Goal: Information Seeking & Learning: Learn about a topic

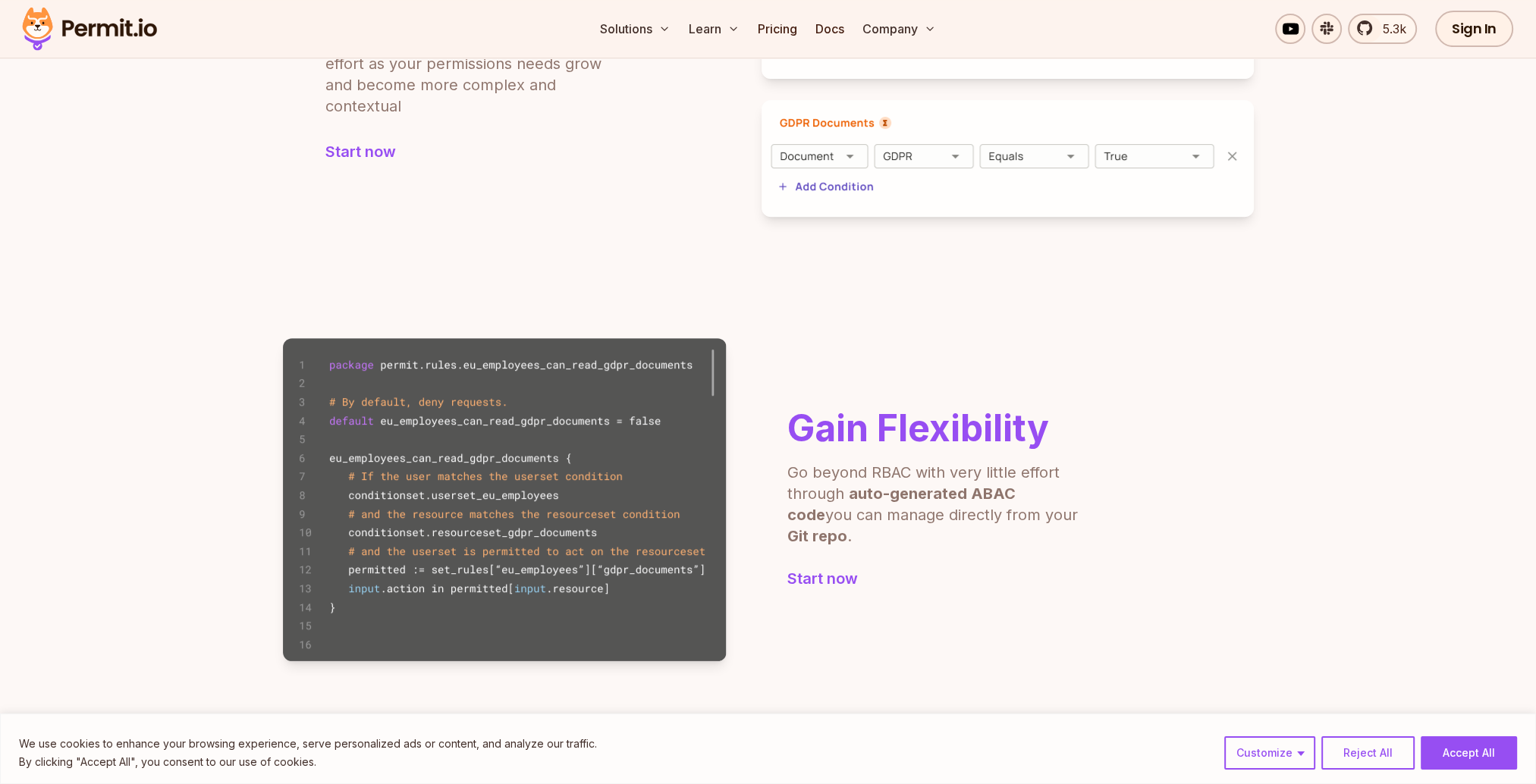
scroll to position [758, 0]
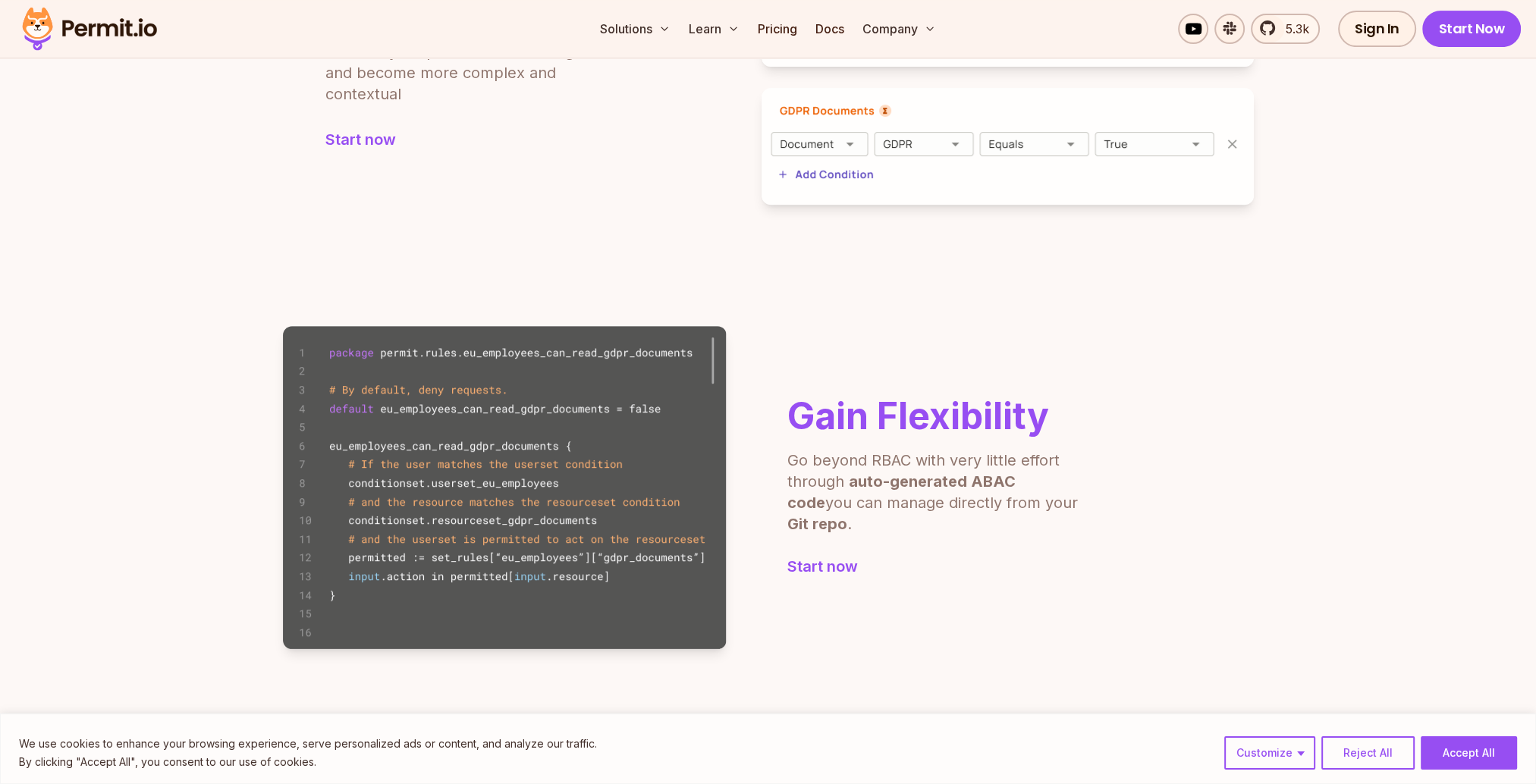
click at [191, 307] on section "Gain Flexibility Go beyond RBAC with very little effort through auto-generated …" at bounding box center [768, 487] width 1536 height 445
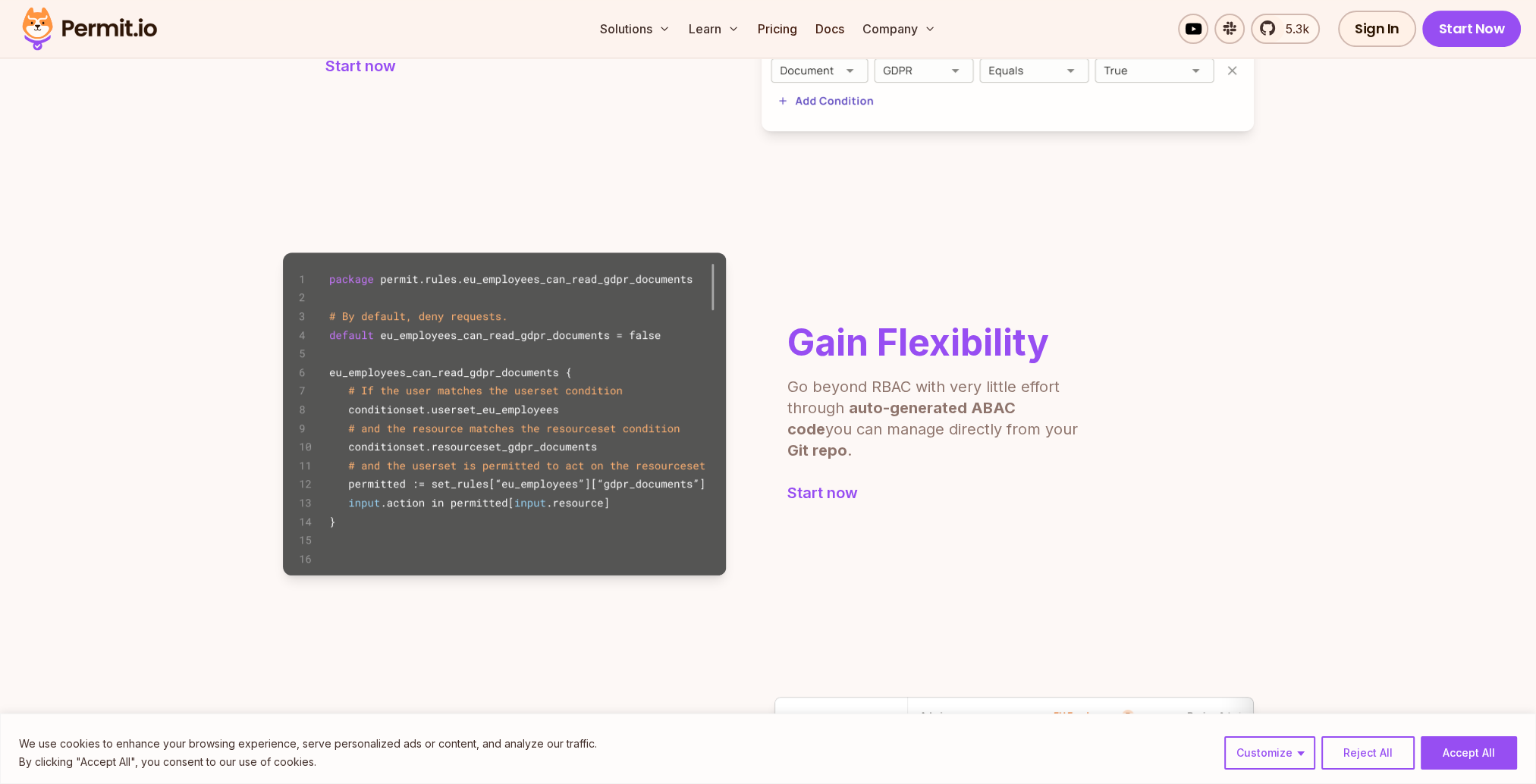
scroll to position [834, 0]
click at [191, 307] on section "Gain Flexibility Go beyond RBAC with very little effort through auto-generated …" at bounding box center [768, 412] width 1536 height 445
click at [161, 338] on section "Gain Flexibility Go beyond RBAC with very little effort through auto-generated …" at bounding box center [768, 412] width 1536 height 445
click at [249, 340] on section "Gain Flexibility Go beyond RBAC with very little effort through auto-generated …" at bounding box center [768, 412] width 1536 height 445
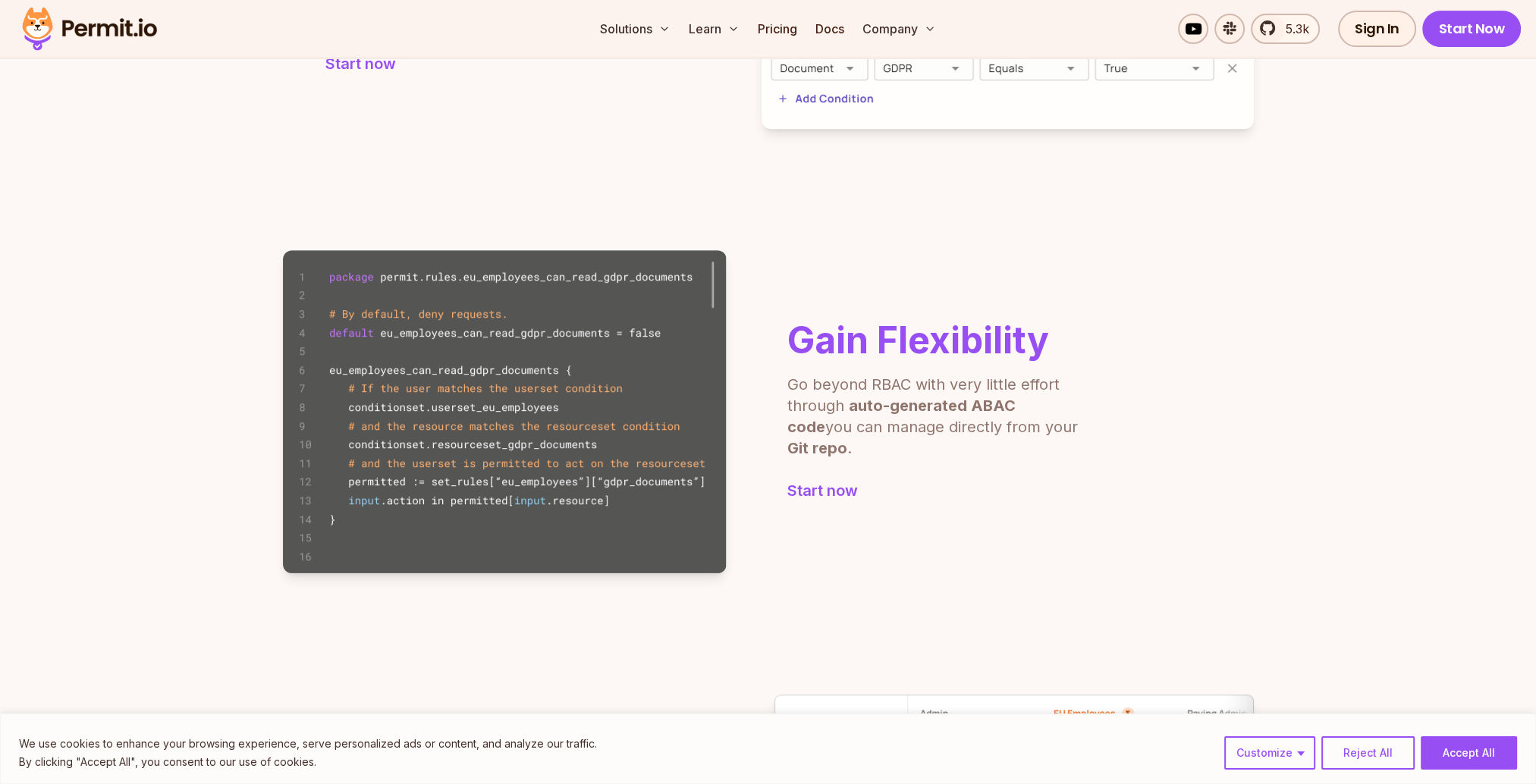
click at [239, 342] on section "Gain Flexibility Go beyond RBAC with very little effort through auto-generated …" at bounding box center [768, 412] width 1536 height 445
click at [194, 368] on section "Gain Flexibility Go beyond RBAC with very little effort through auto-generated …" at bounding box center [768, 412] width 1536 height 445
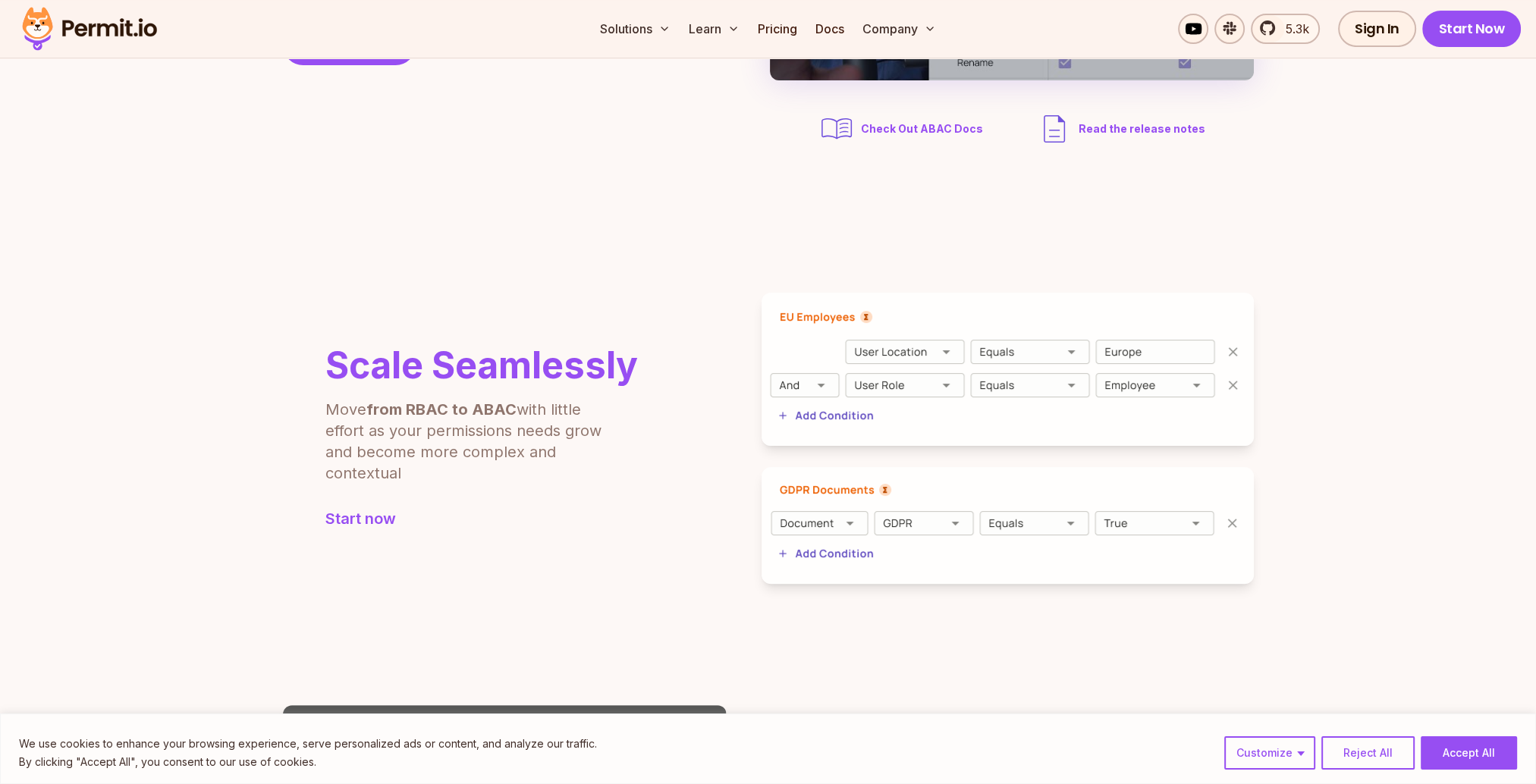
scroll to position [0, 0]
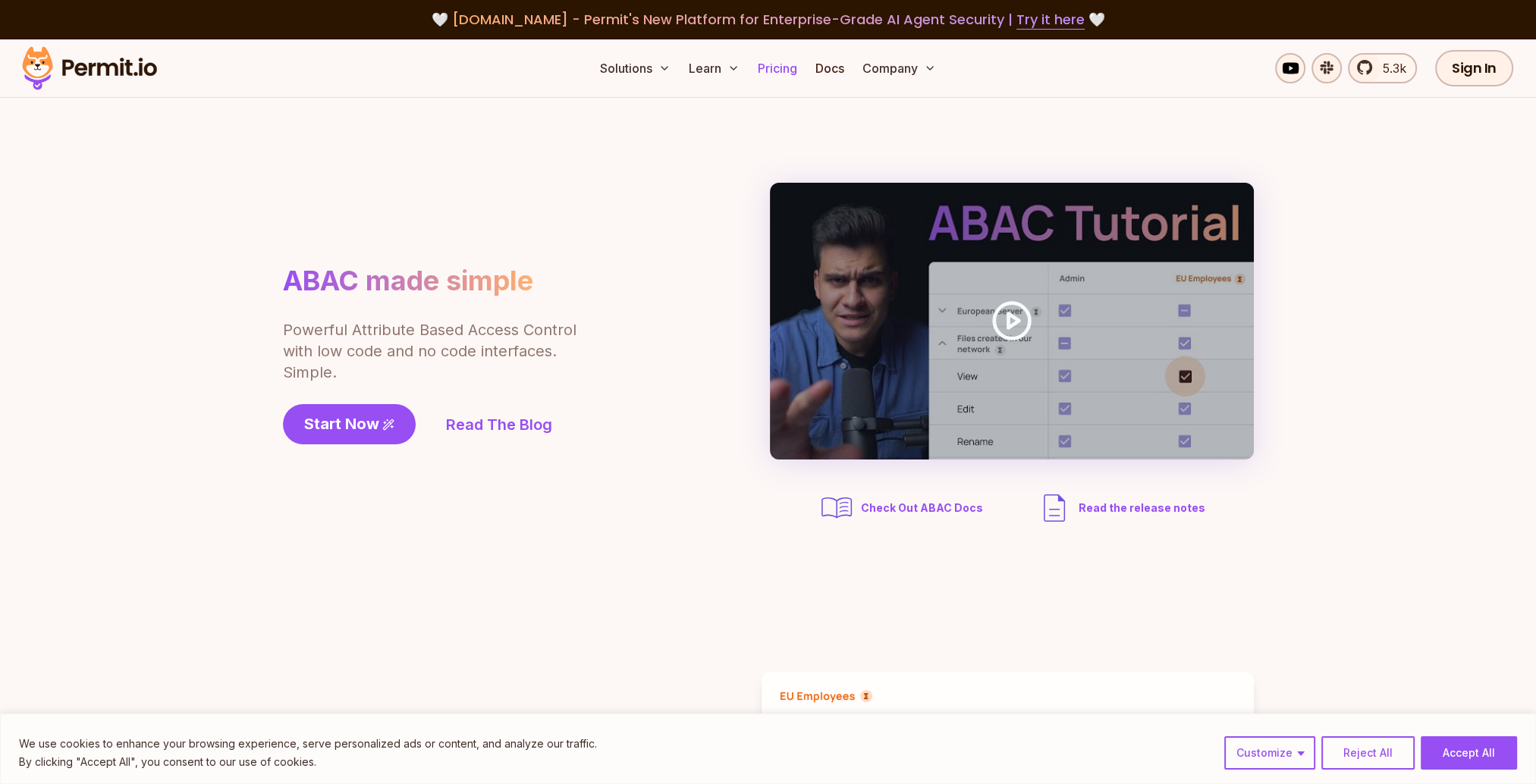
click at [771, 66] on link "Pricing" at bounding box center [777, 69] width 52 height 31
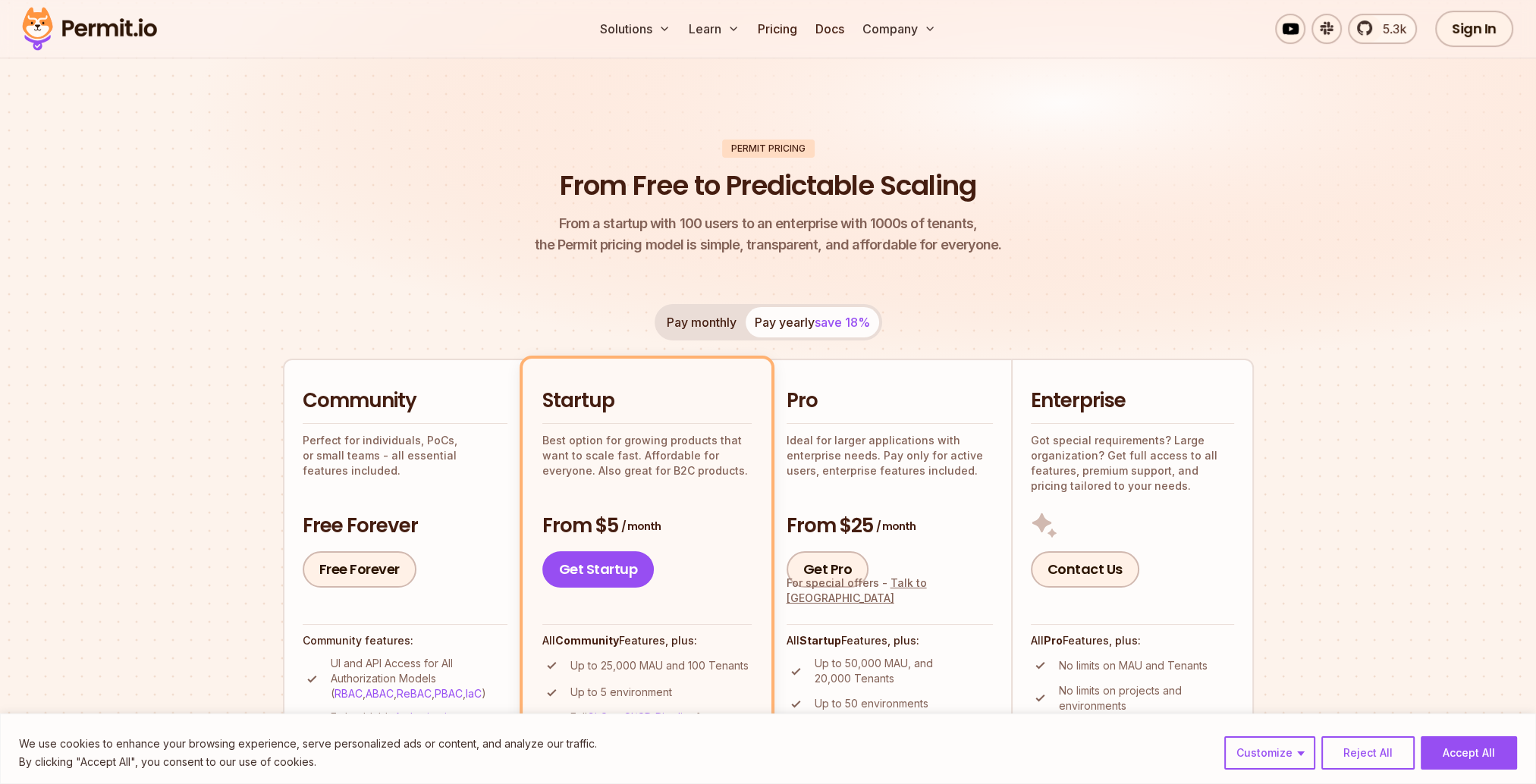
scroll to position [152, 0]
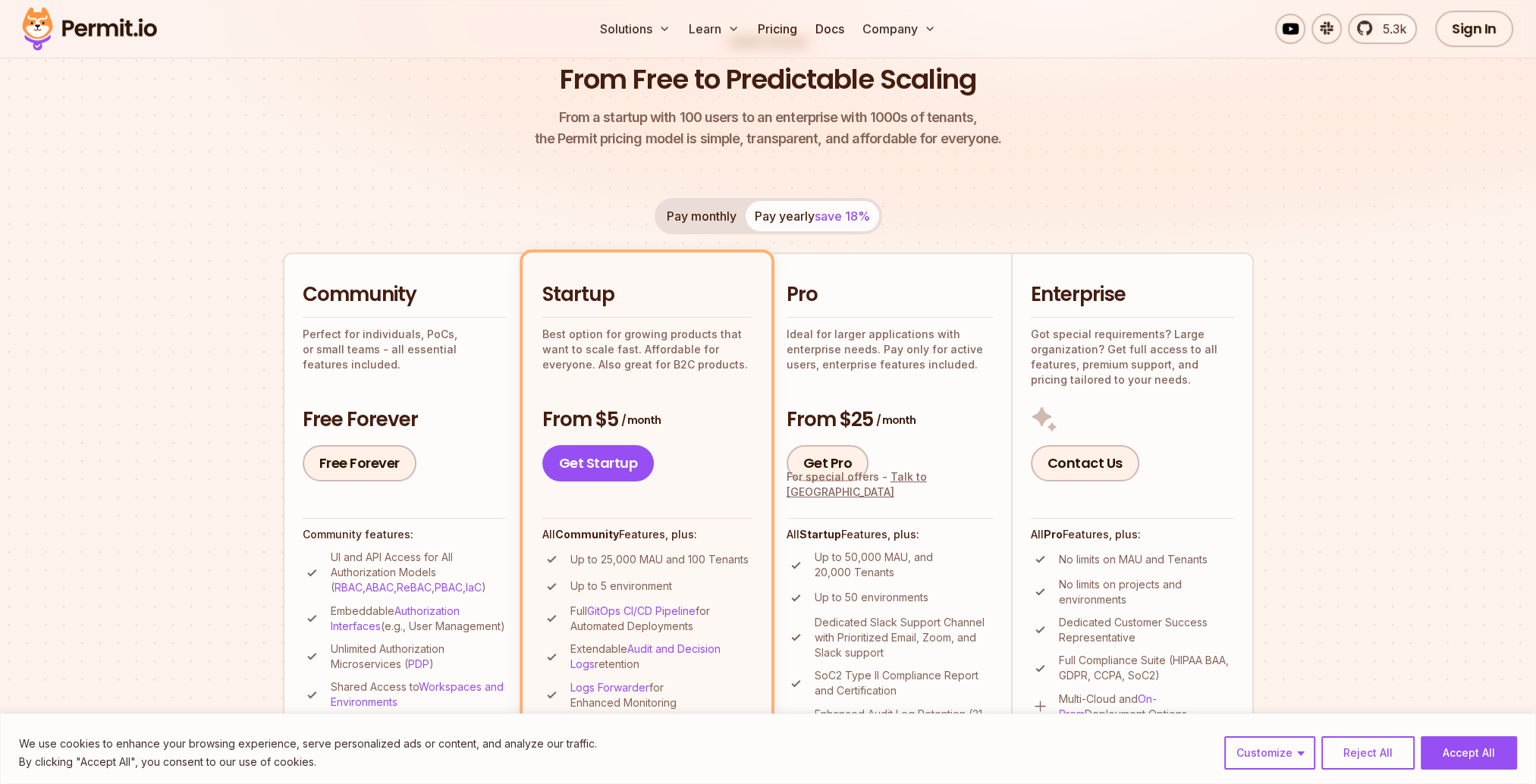
click at [197, 323] on section "Permit Pricing From Free to Predictable Scaling From a startup with 100 users t…" at bounding box center [768, 708] width 1536 height 1641
click at [400, 362] on div "Community Perfect for individuals, PoCs, or small teams - all essential feature…" at bounding box center [405, 381] width 204 height 201
click at [252, 365] on section "Permit Pricing From Free to Predictable Scaling From a startup with 100 users t…" at bounding box center [768, 708] width 1536 height 1641
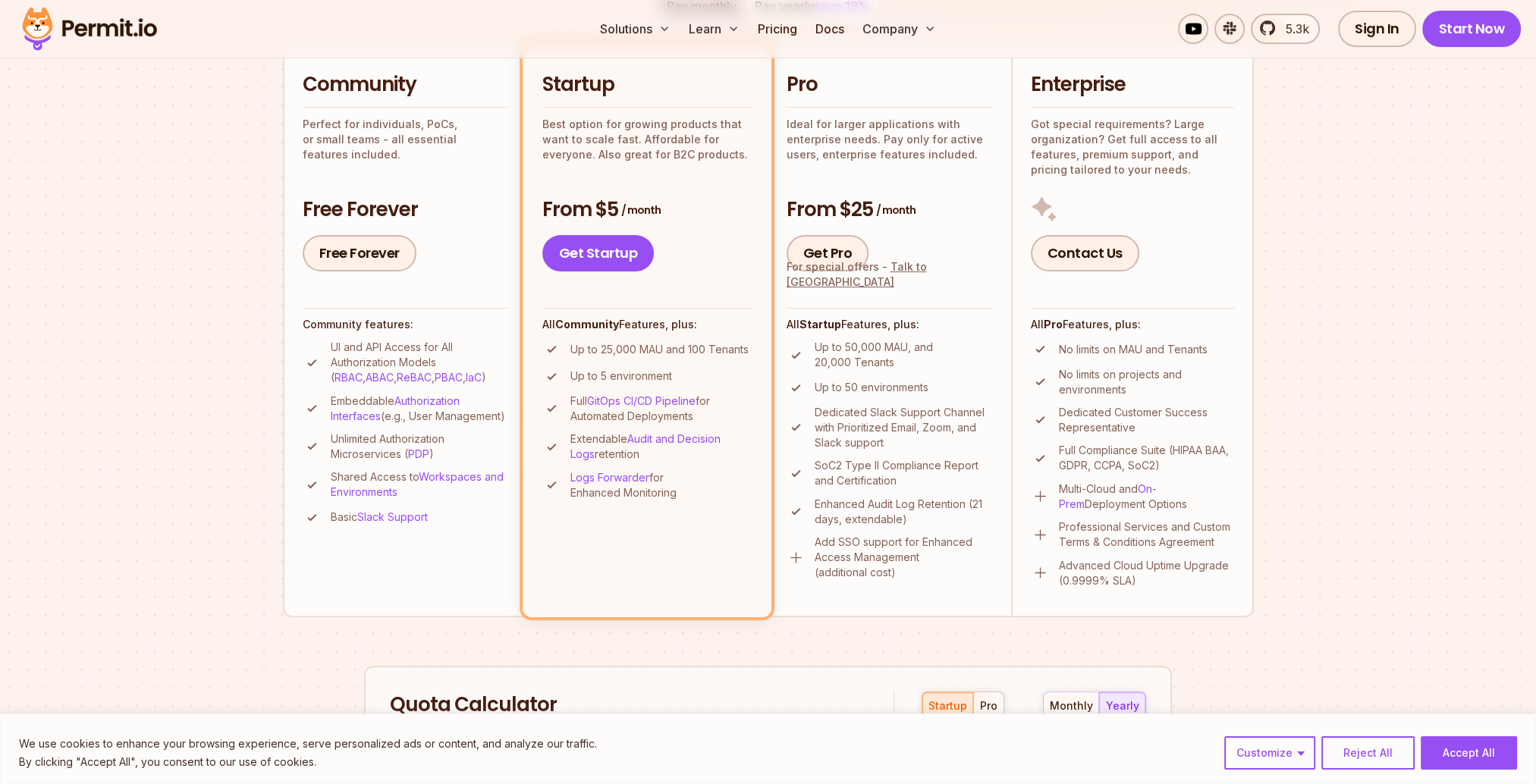
scroll to position [379, 0]
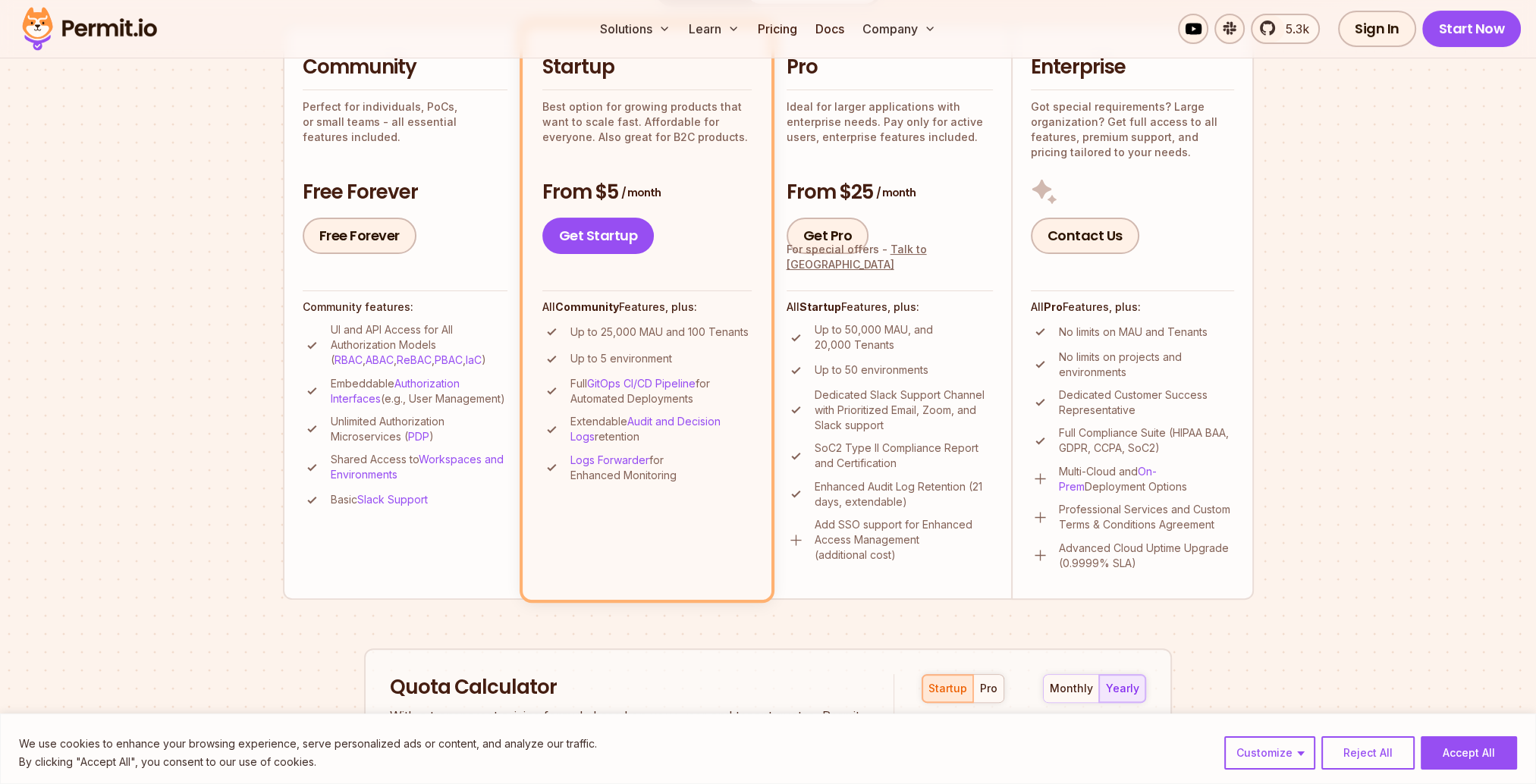
click at [252, 365] on section "Permit Pricing From Free to Predictable Scaling From a startup with 100 users t…" at bounding box center [768, 481] width 1536 height 1641
click at [201, 325] on section "Permit Pricing From Free to Predictable Scaling From a startup with 100 users t…" at bounding box center [768, 481] width 1536 height 1641
click at [428, 341] on p "UI and API Access for All Authorization Models ( RBAC , ABAC , ReBAC , PBAC , I…" at bounding box center [419, 345] width 177 height 46
click at [243, 378] on section "Permit Pricing From Free to Predictable Scaling From a startup with 100 users t…" at bounding box center [768, 481] width 1536 height 1641
click at [406, 406] on p "Embeddable Authorization Interfaces (e.g., User Management)" at bounding box center [419, 391] width 177 height 31
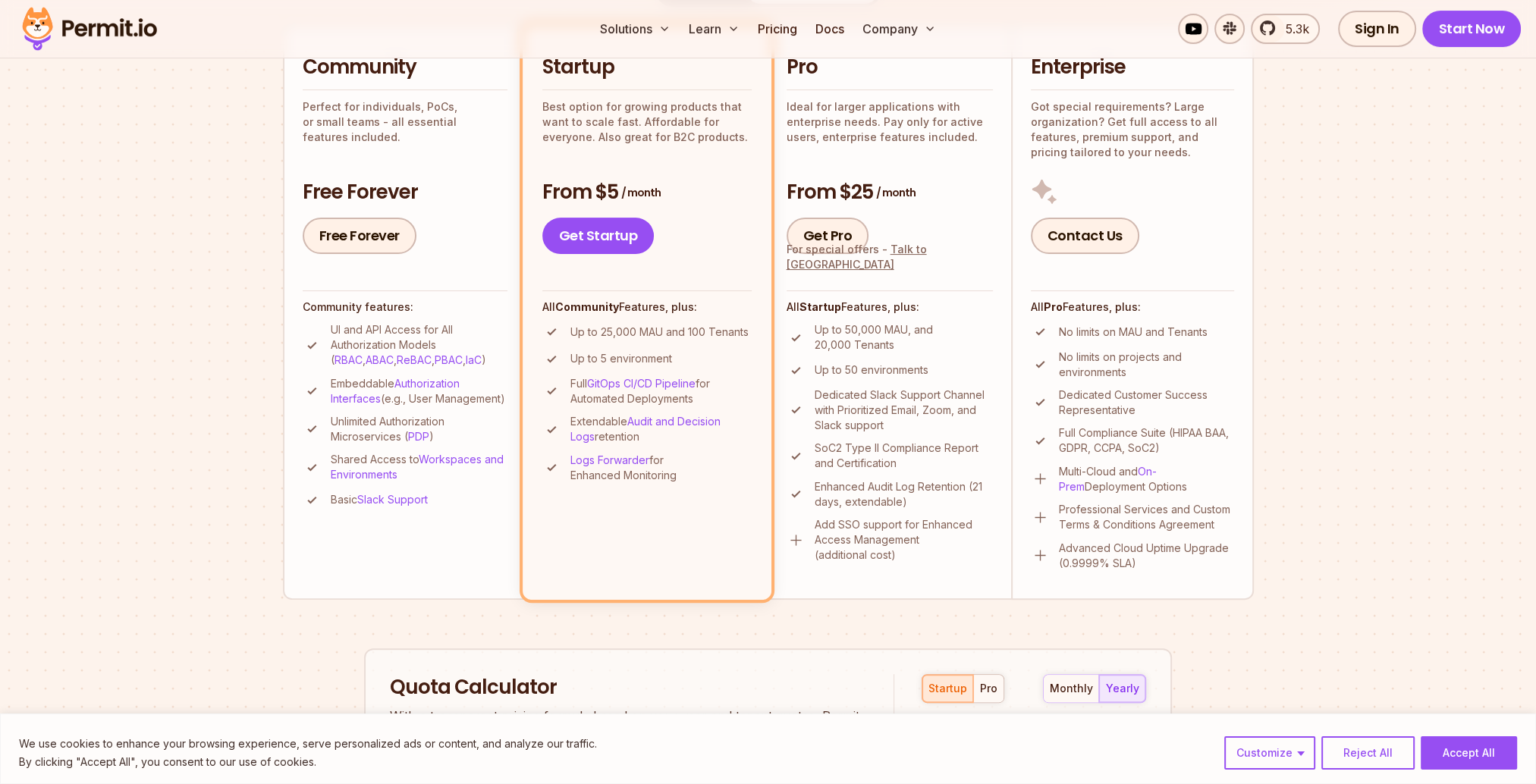
click at [236, 439] on section "Permit Pricing From Free to Predictable Scaling From a startup with 100 users t…" at bounding box center [768, 481] width 1536 height 1641
click at [368, 445] on p "Unlimited Authorization Microservices ( PDP )" at bounding box center [419, 429] width 177 height 31
click at [366, 445] on p "Unlimited Authorization Microservices ( PDP )" at bounding box center [419, 429] width 177 height 31
click at [252, 468] on section "Permit Pricing From Free to Predictable Scaling From a startup with 100 users t…" at bounding box center [768, 481] width 1536 height 1641
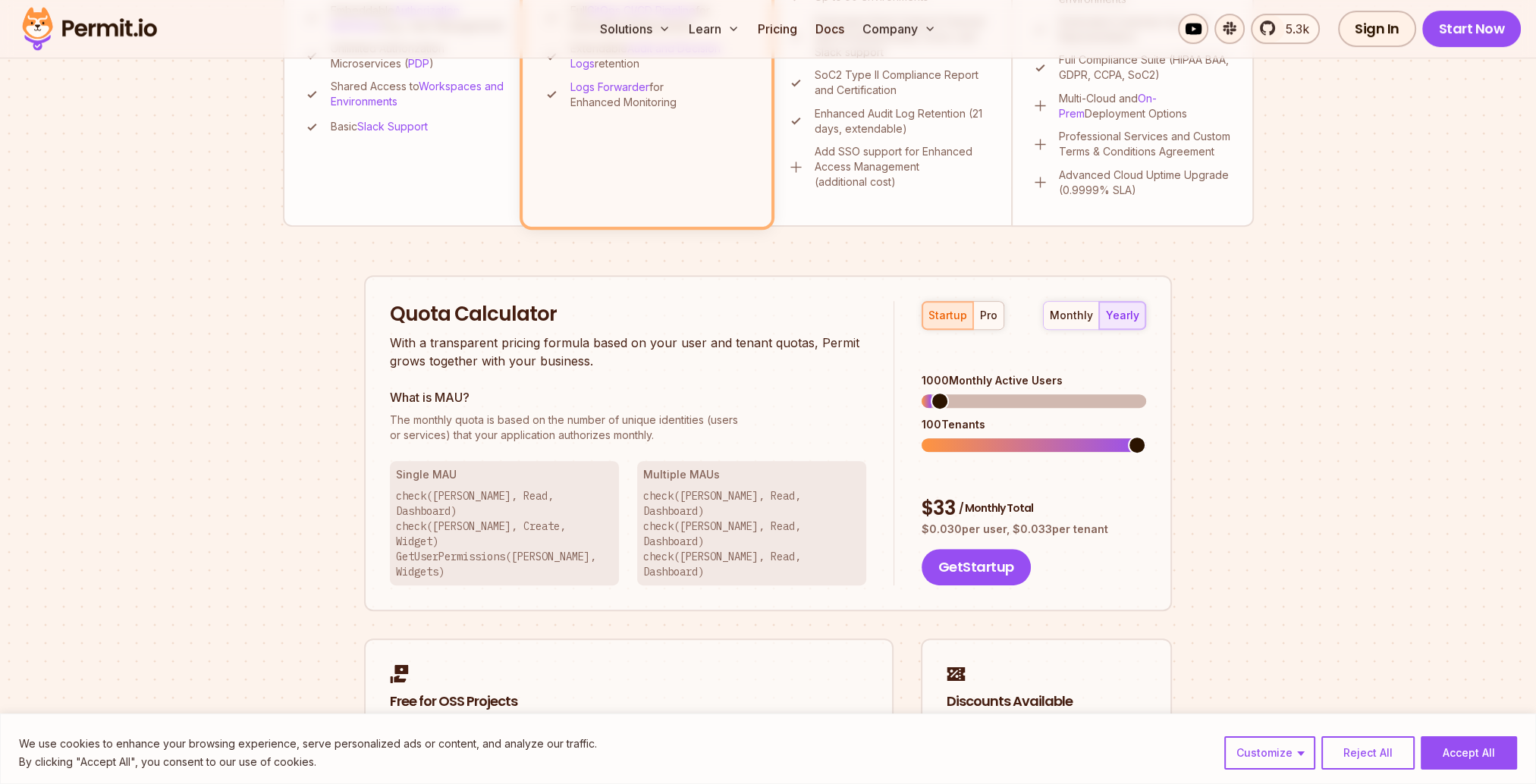
scroll to position [758, 0]
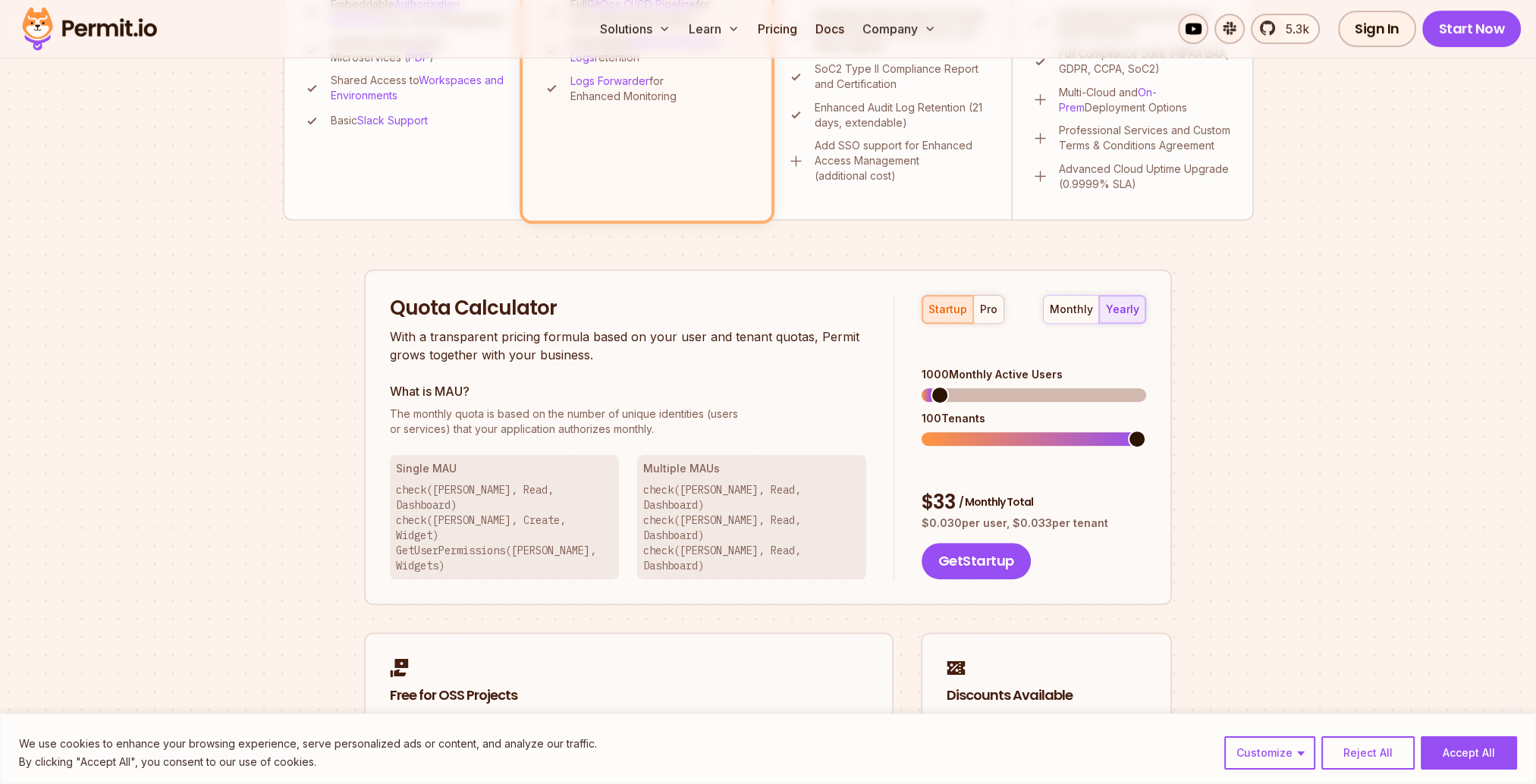
click at [959, 308] on div "startup pro" at bounding box center [962, 310] width 82 height 29
click at [1075, 310] on div "monthly" at bounding box center [1071, 310] width 43 height 15
click at [1139, 310] on div "yearly" at bounding box center [1123, 310] width 34 height 15
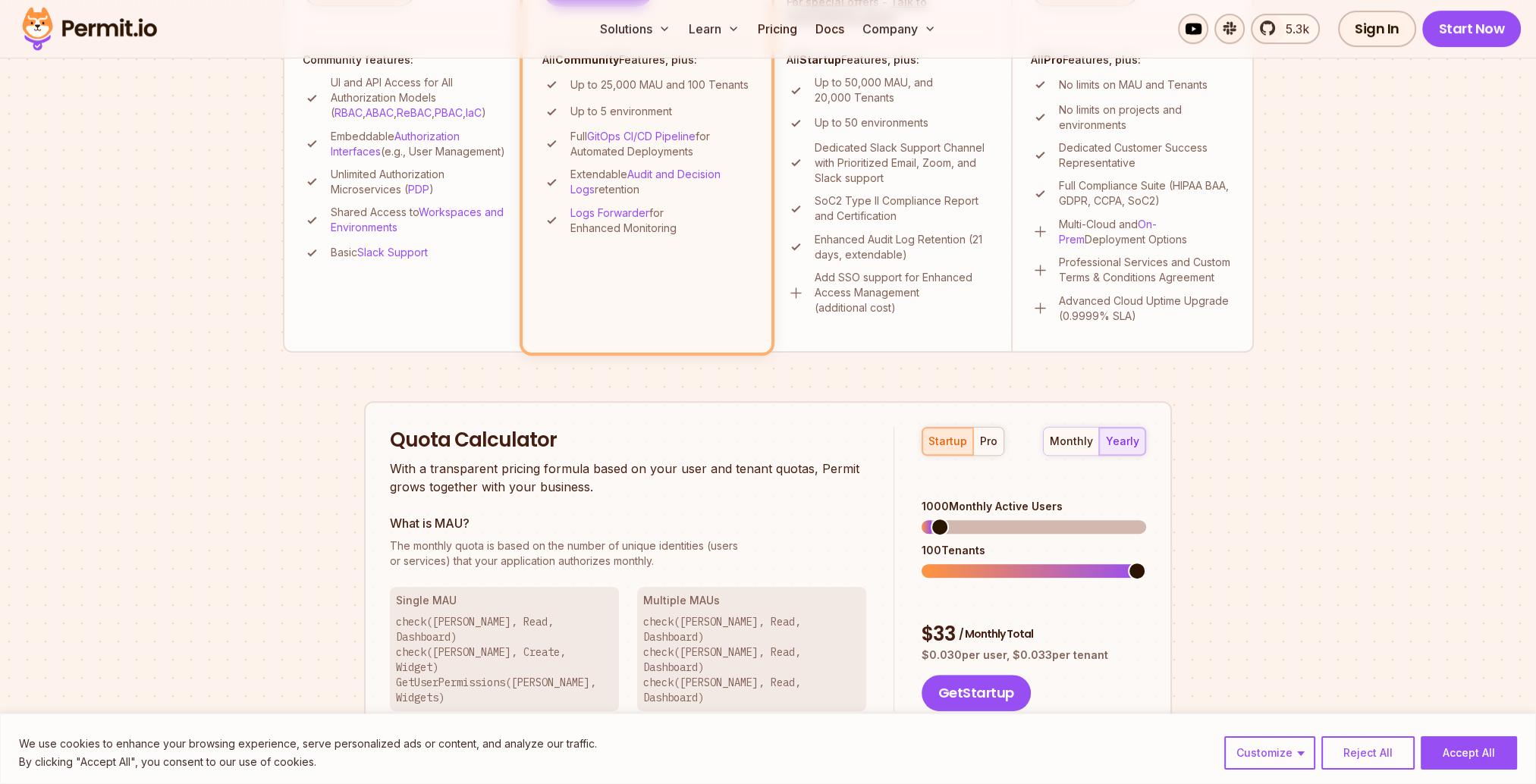
scroll to position [304, 0]
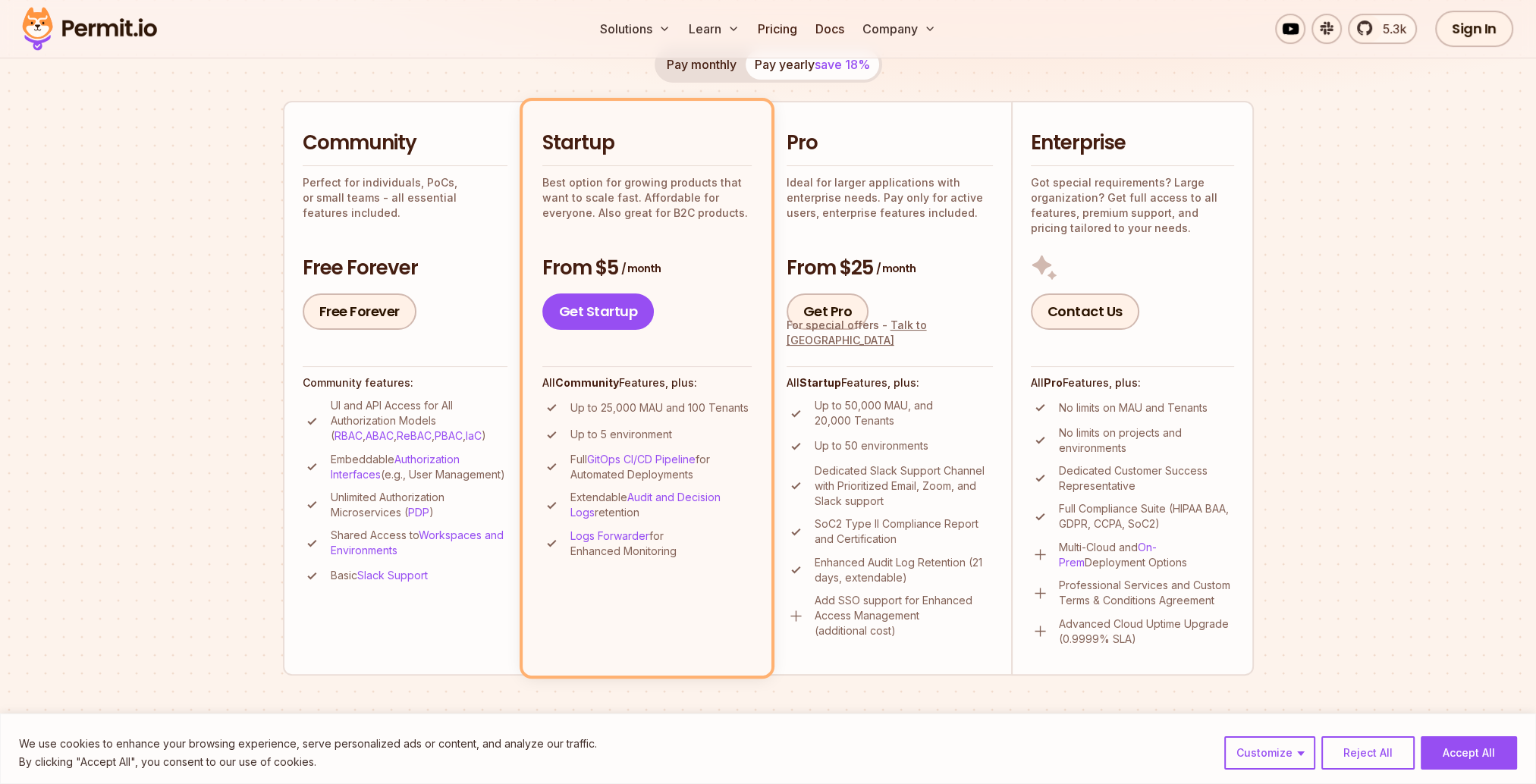
click at [393, 213] on div "Community Perfect for individuals, PoCs, or small teams - all essential feature…" at bounding box center [405, 230] width 204 height 201
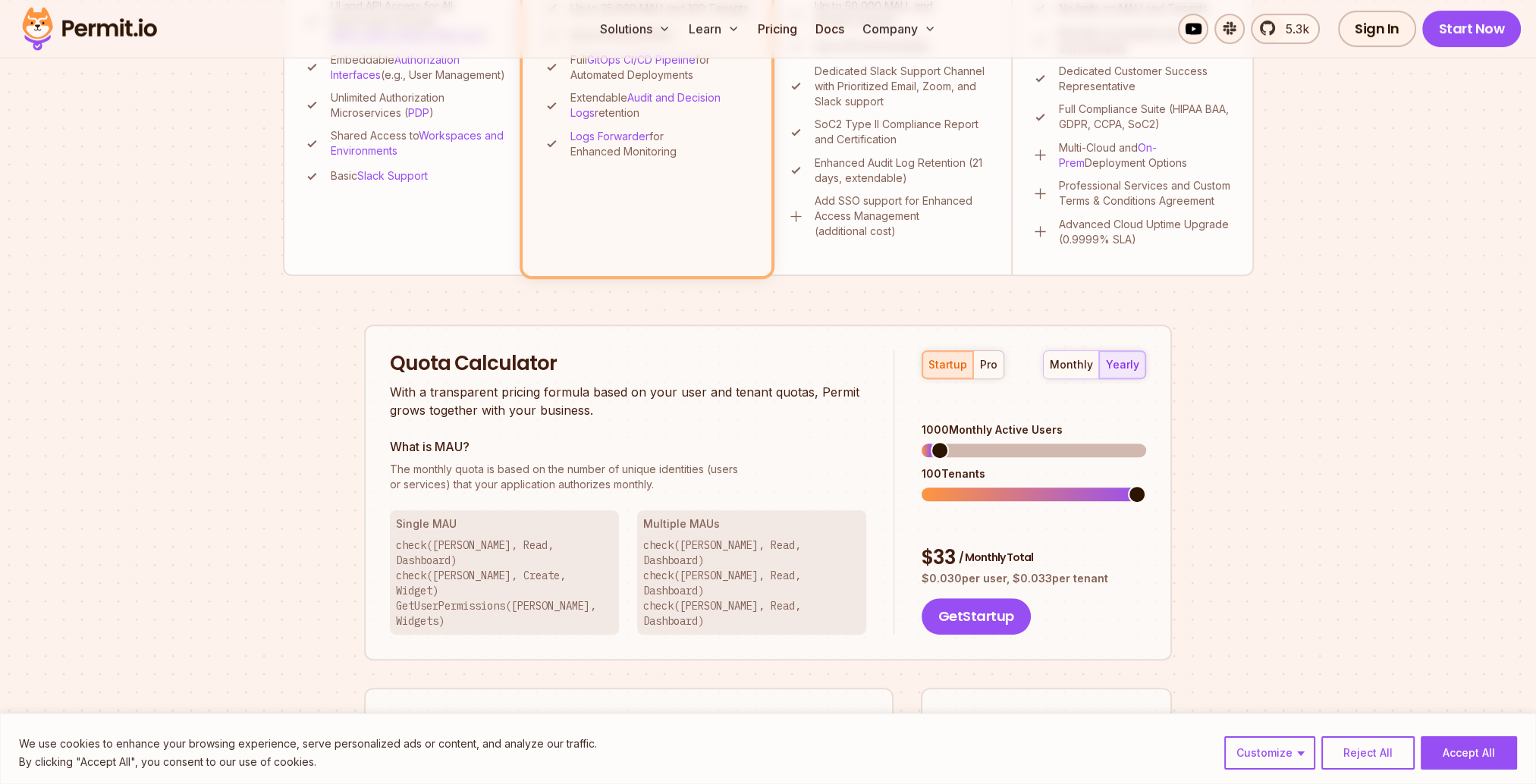
scroll to position [834, 0]
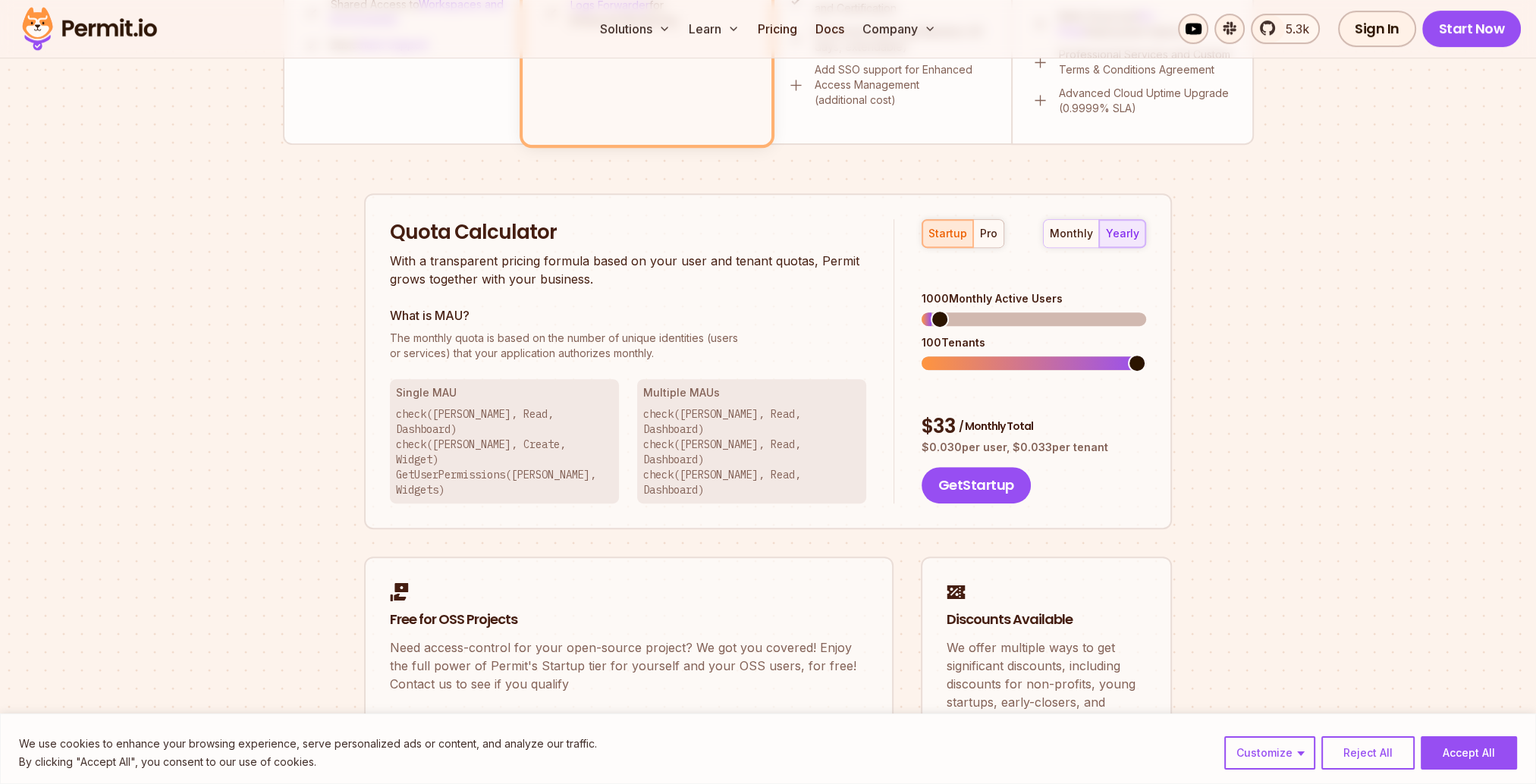
click at [255, 400] on section "Permit Pricing From Free to Predictable Scaling From a startup with 100 users t…" at bounding box center [768, 26] width 1536 height 1641
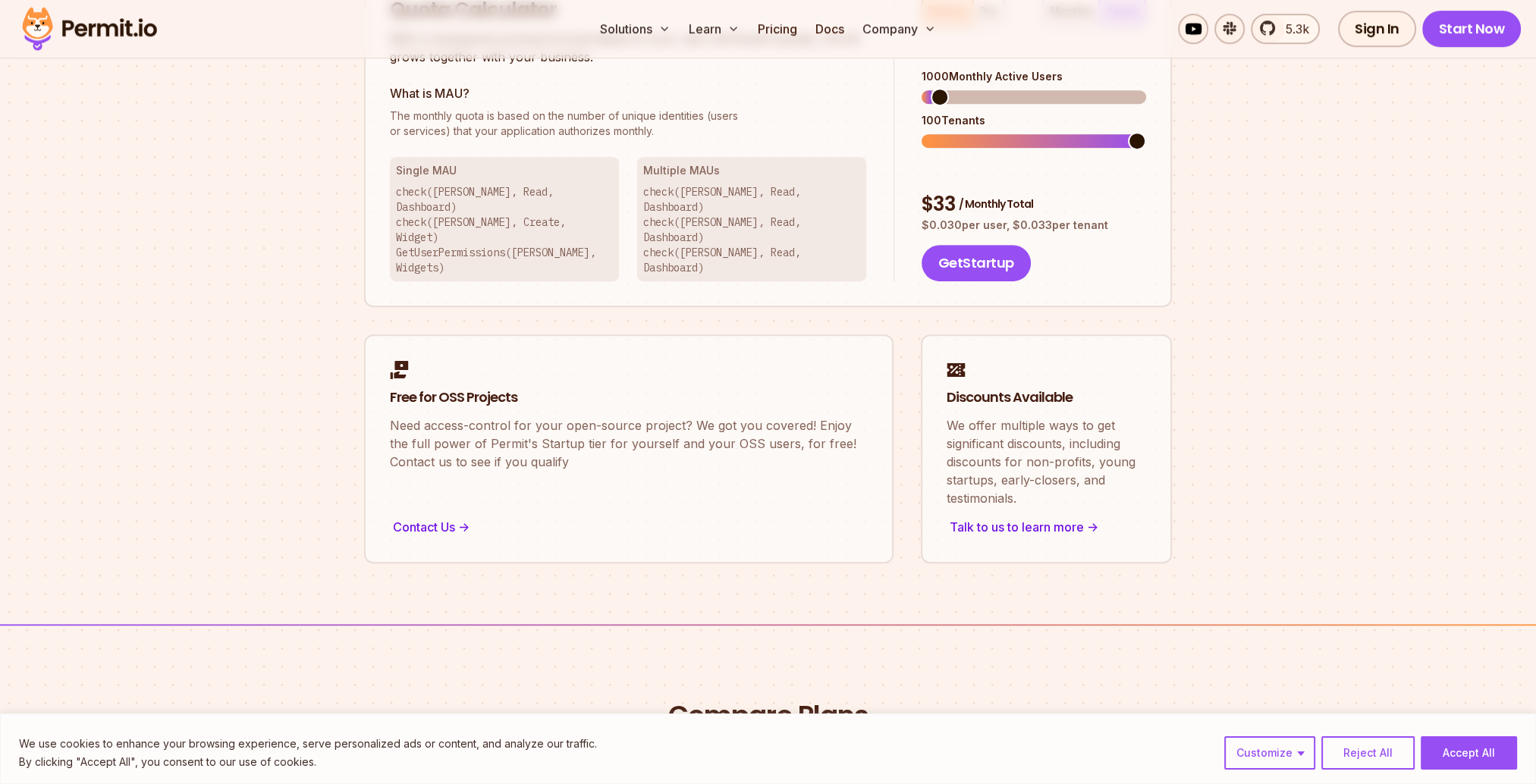
scroll to position [1062, 0]
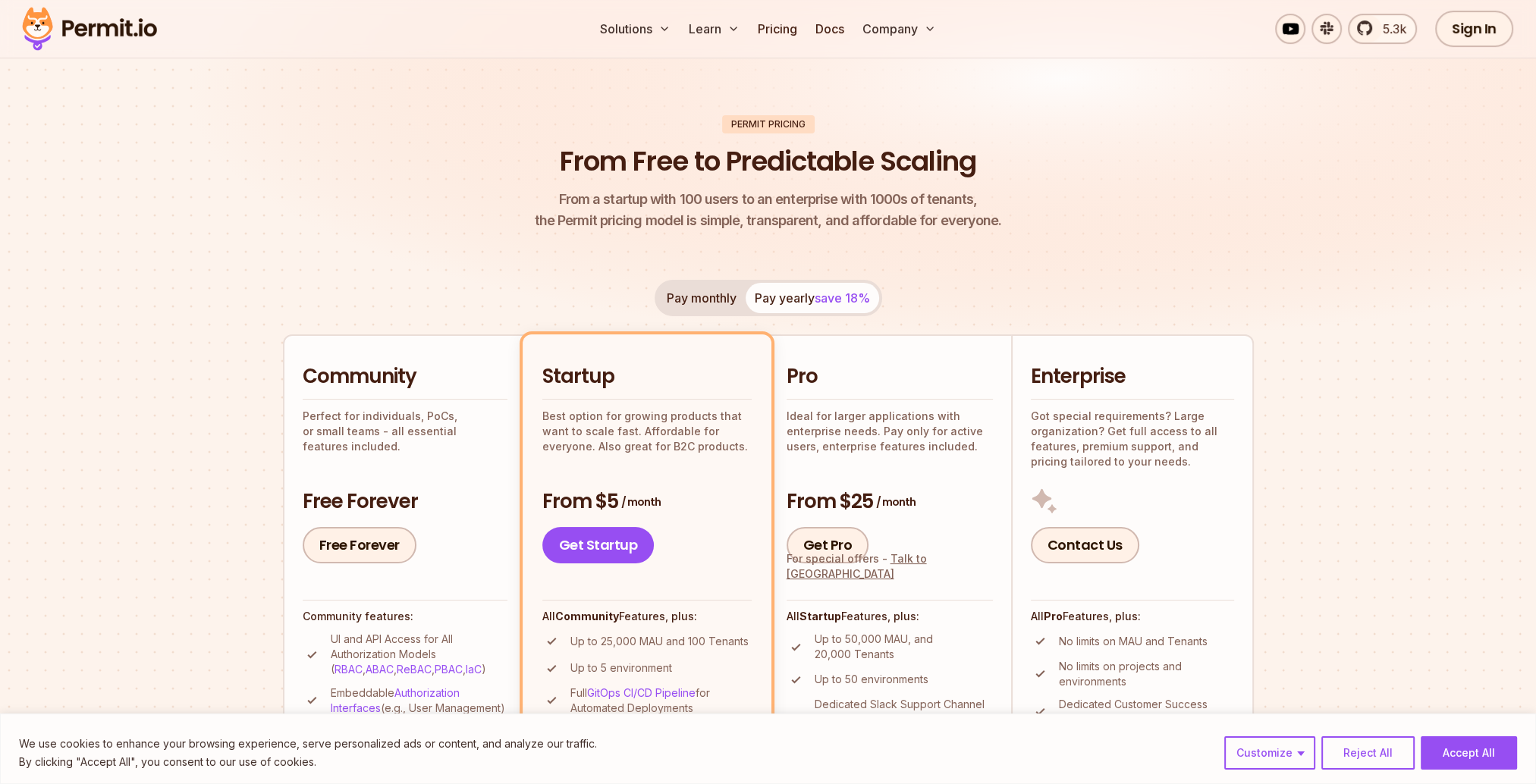
scroll to position [0, 0]
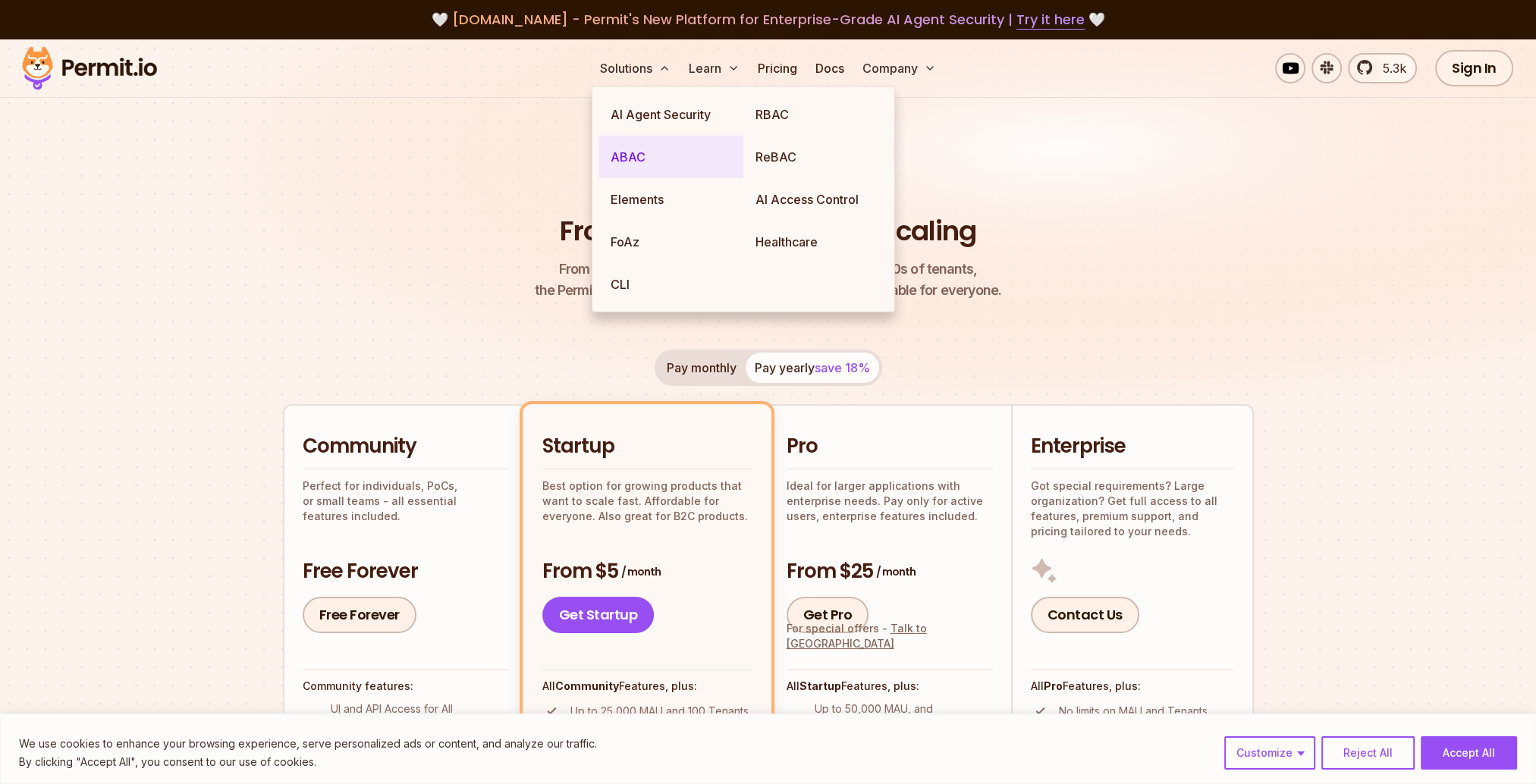
click at [643, 145] on link "ABAC" at bounding box center [671, 157] width 145 height 43
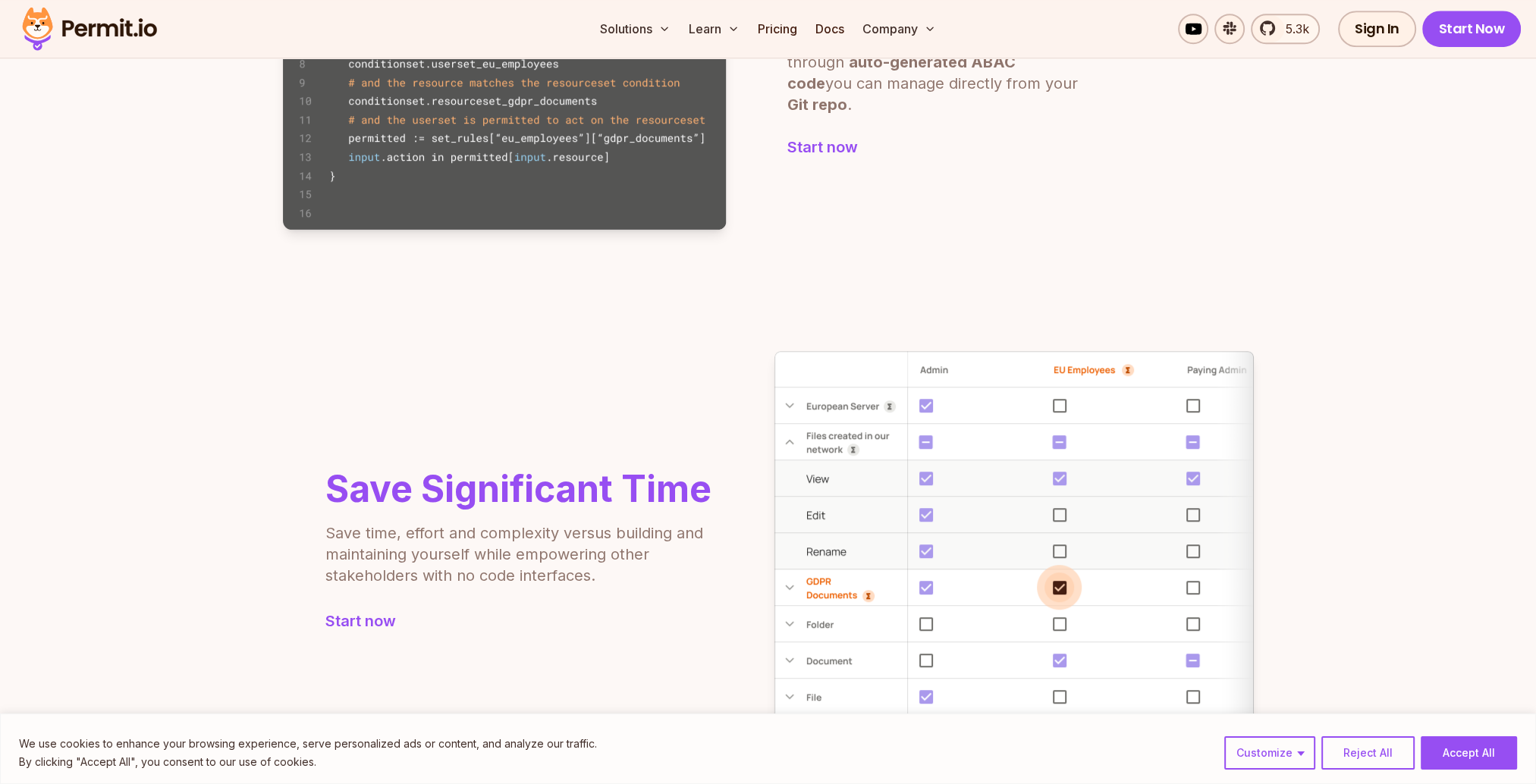
click at [228, 292] on section "Save Significant Time Save time, effort and complexity versus building and main…" at bounding box center [768, 551] width 1536 height 522
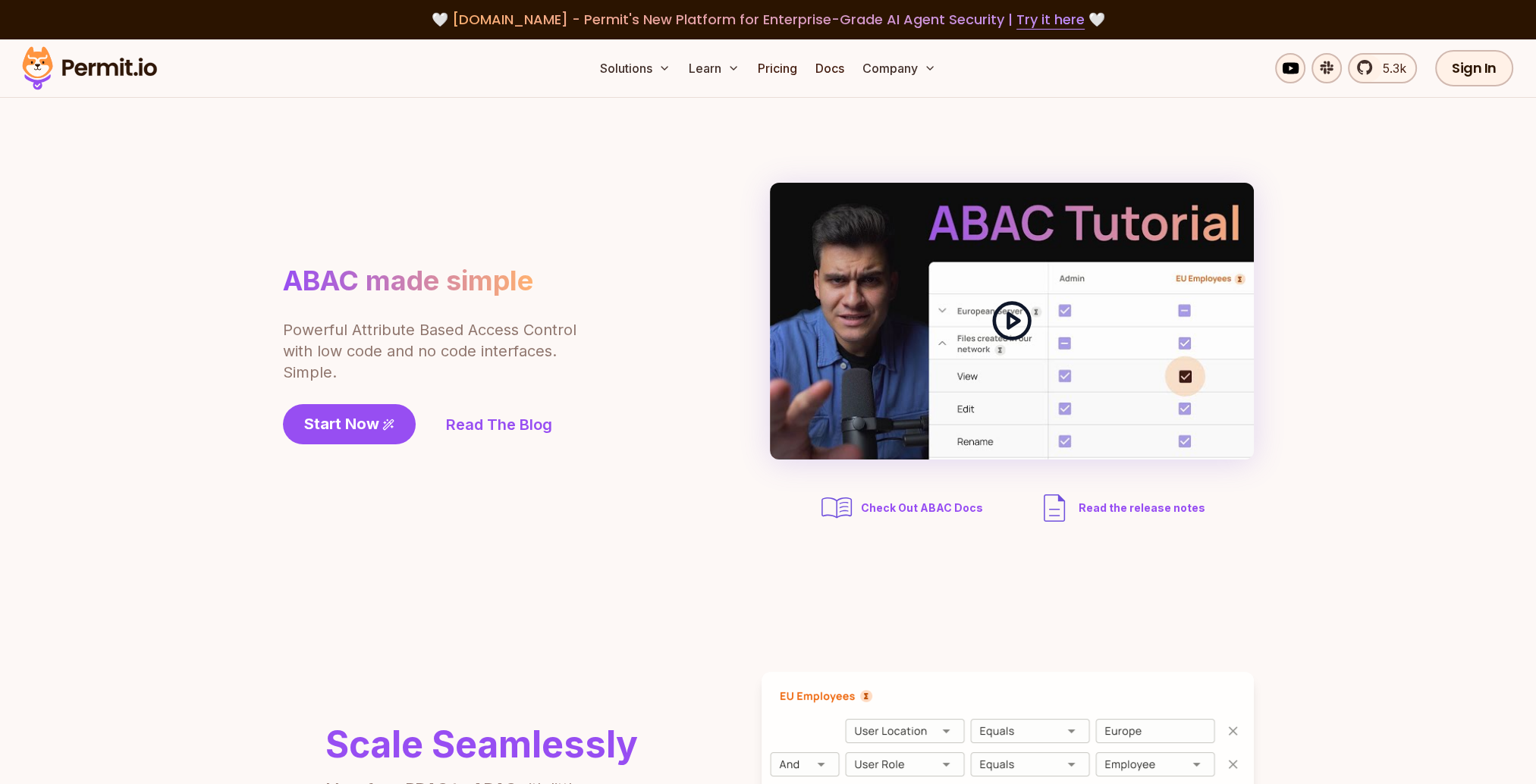
drag, startPoint x: 0, startPoint y: 0, endPoint x: 980, endPoint y: 371, distance: 1047.9
